Goal: Find specific page/section: Find specific page/section

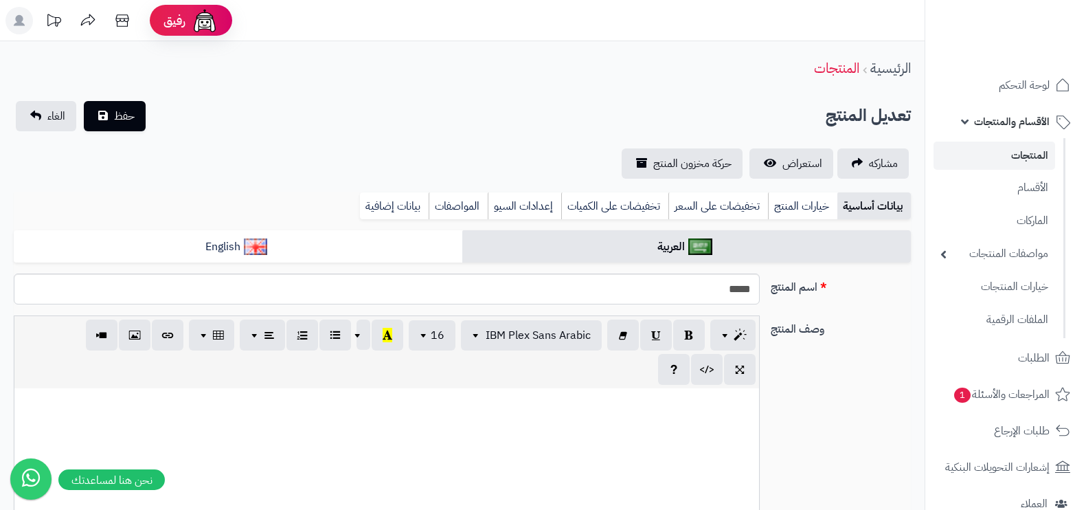
select select
click at [1028, 122] on span "الأقسام والمنتجات" at bounding box center [1012, 121] width 76 height 19
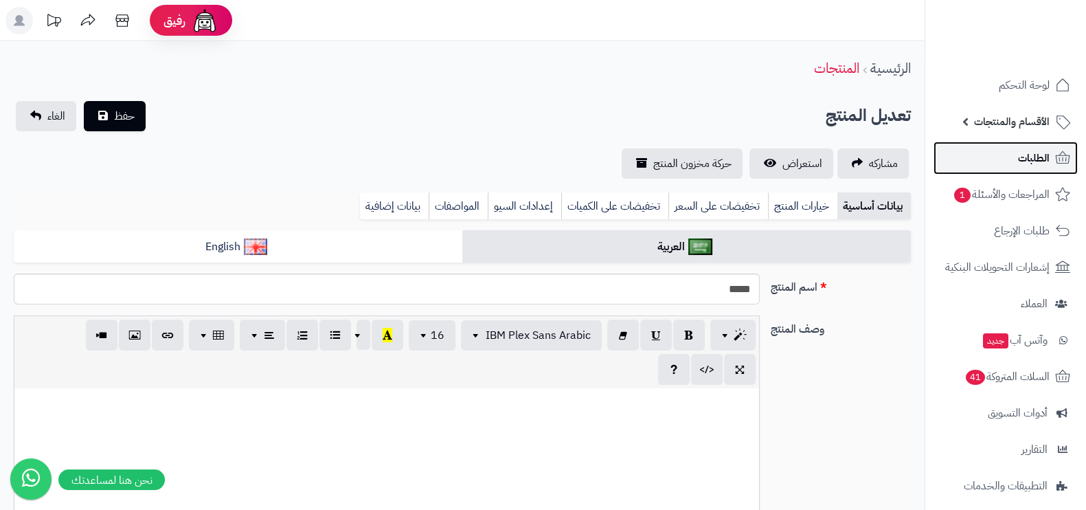
click at [1026, 150] on span "الطلبات" at bounding box center [1034, 157] width 32 height 19
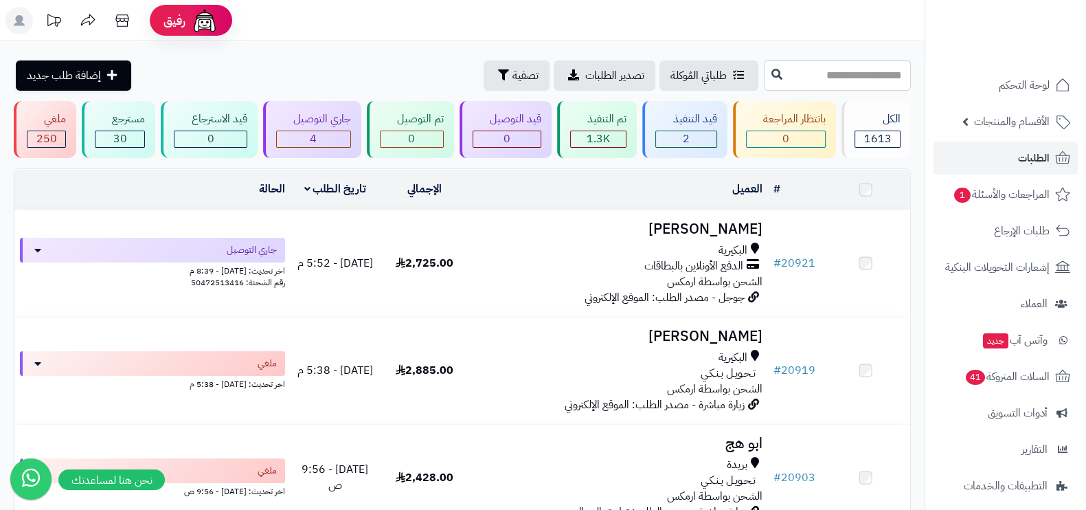
click at [1027, 117] on span "الأقسام والمنتجات" at bounding box center [1012, 121] width 76 height 19
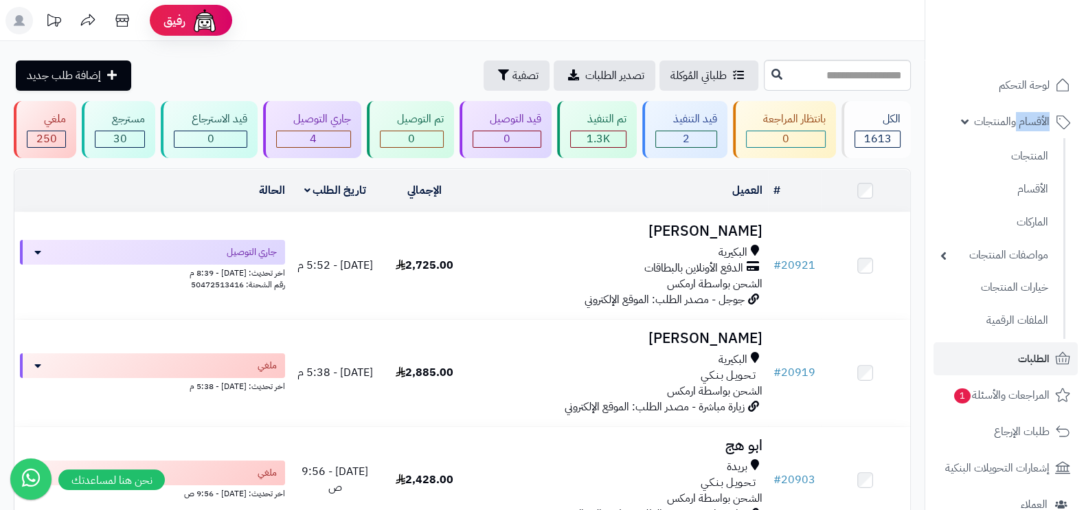
click at [1027, 117] on span "الأقسام والمنتجات" at bounding box center [1012, 121] width 76 height 19
click at [986, 117] on span "الأقسام والمنتجات" at bounding box center [1012, 121] width 76 height 19
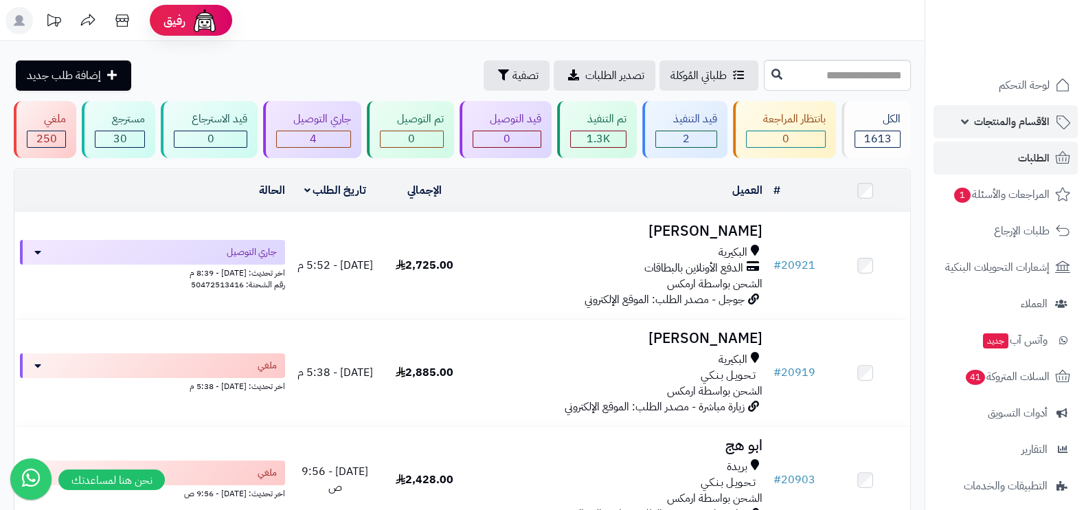
click at [987, 118] on span "الأقسام والمنتجات" at bounding box center [1012, 121] width 76 height 19
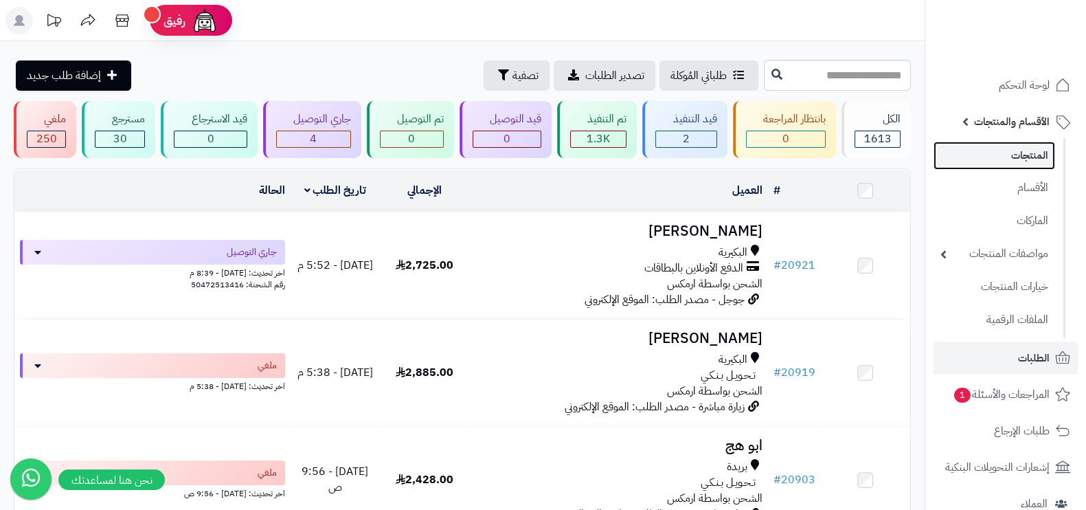
click at [1025, 159] on link "المنتجات" at bounding box center [994, 156] width 122 height 28
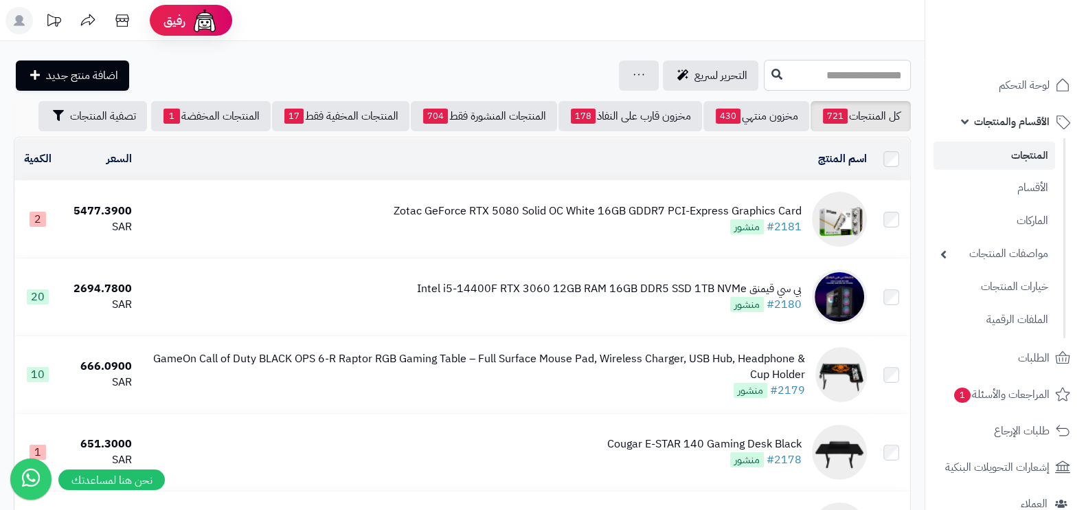
click at [846, 73] on input "text" at bounding box center [837, 75] width 147 height 31
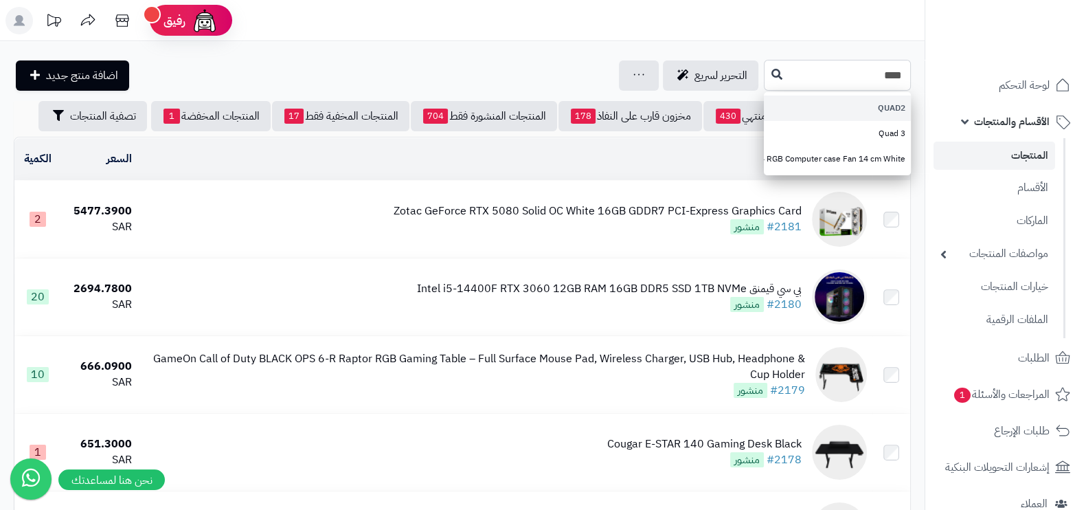
type input "****"
click at [878, 104] on link "QUAD2" at bounding box center [837, 107] width 147 height 25
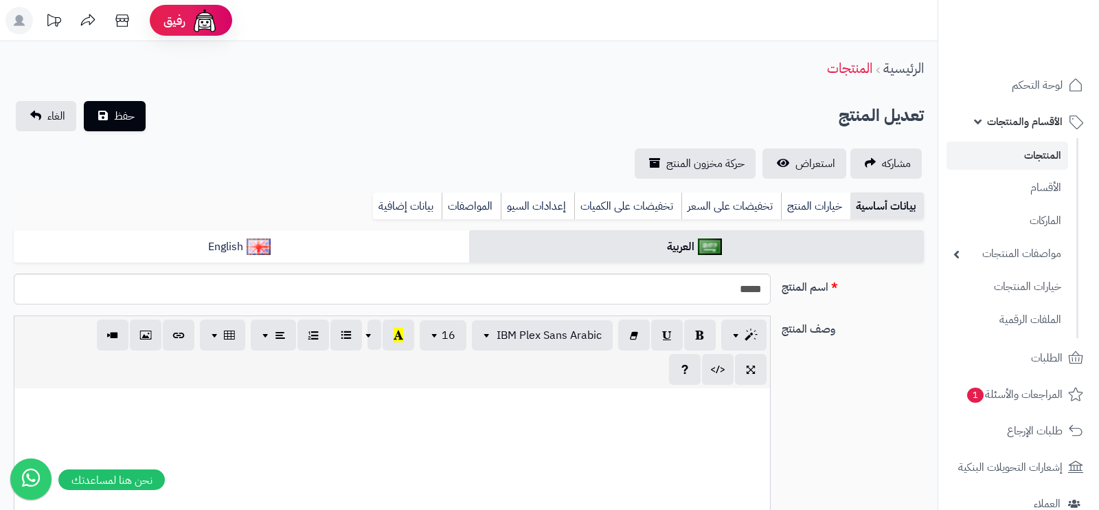
select select
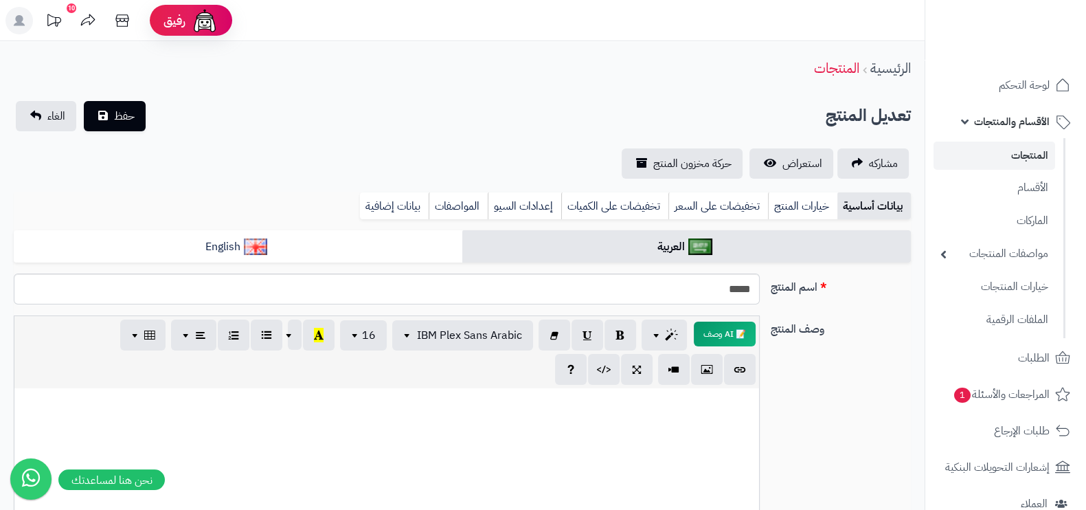
click at [1021, 146] on link "المنتجات" at bounding box center [994, 156] width 122 height 28
